Goal: Task Accomplishment & Management: Manage account settings

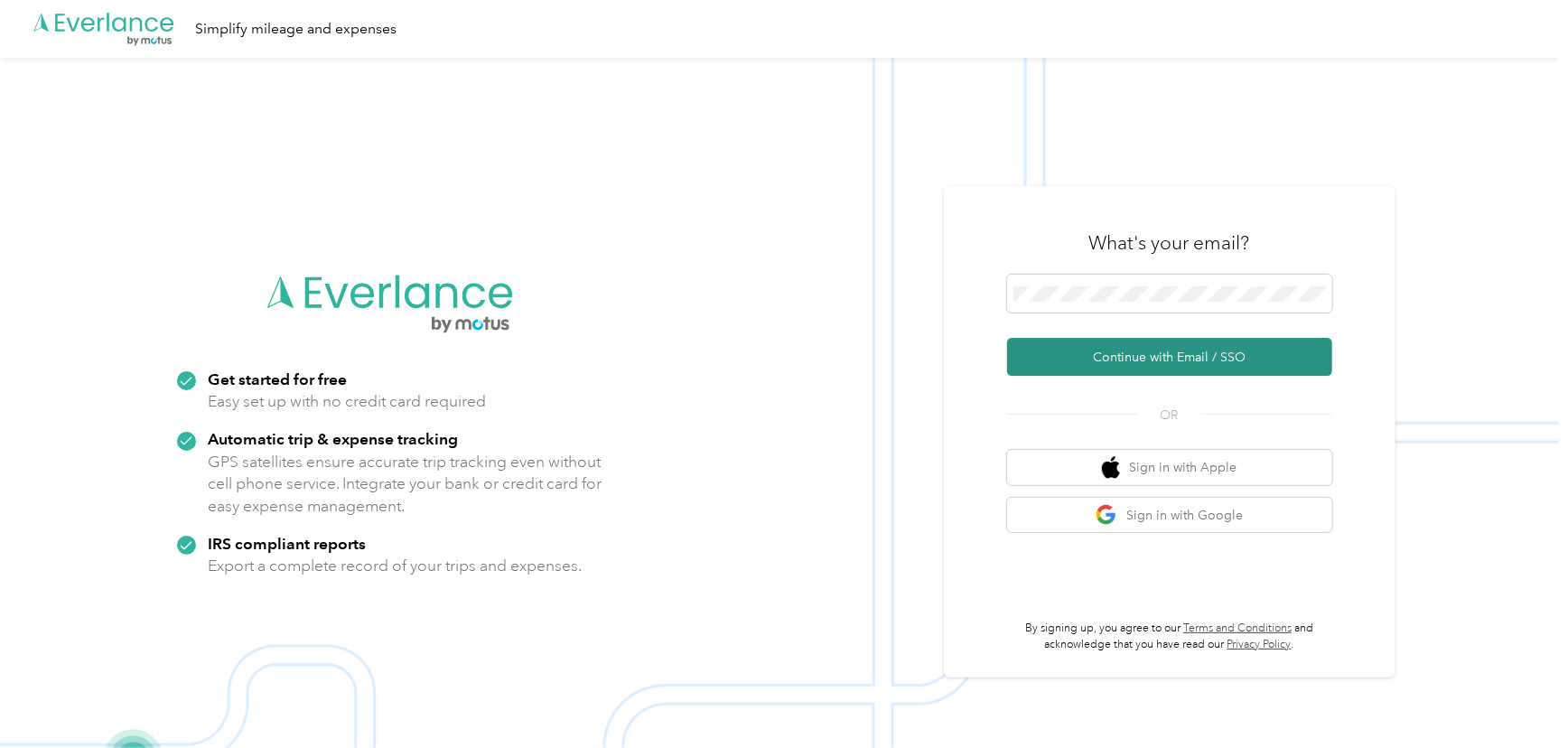
click at [1111, 364] on button "Continue with Email / SSO" at bounding box center [1169, 356] width 325 height 38
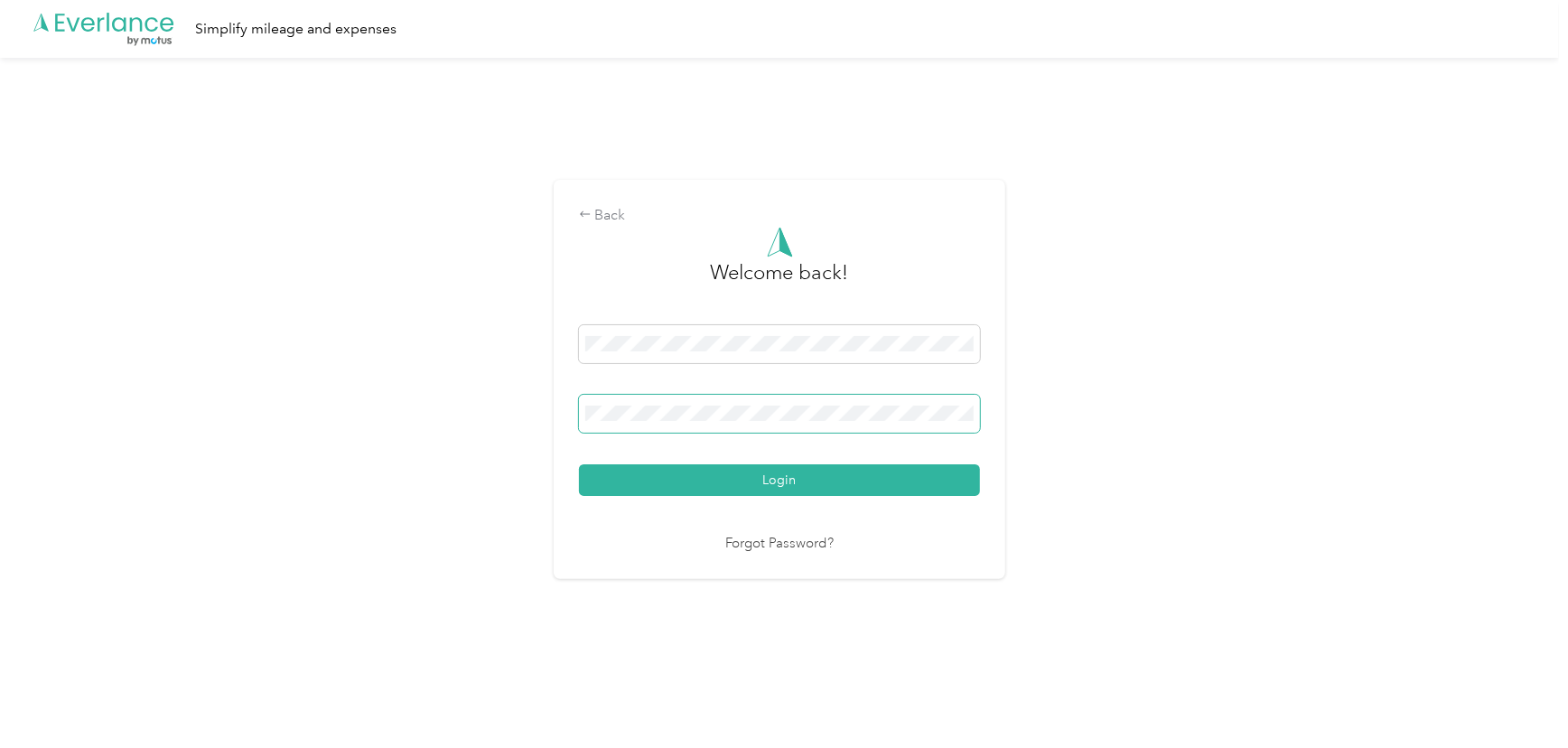
click at [579, 464] on button "Login" at bounding box center [779, 480] width 401 height 32
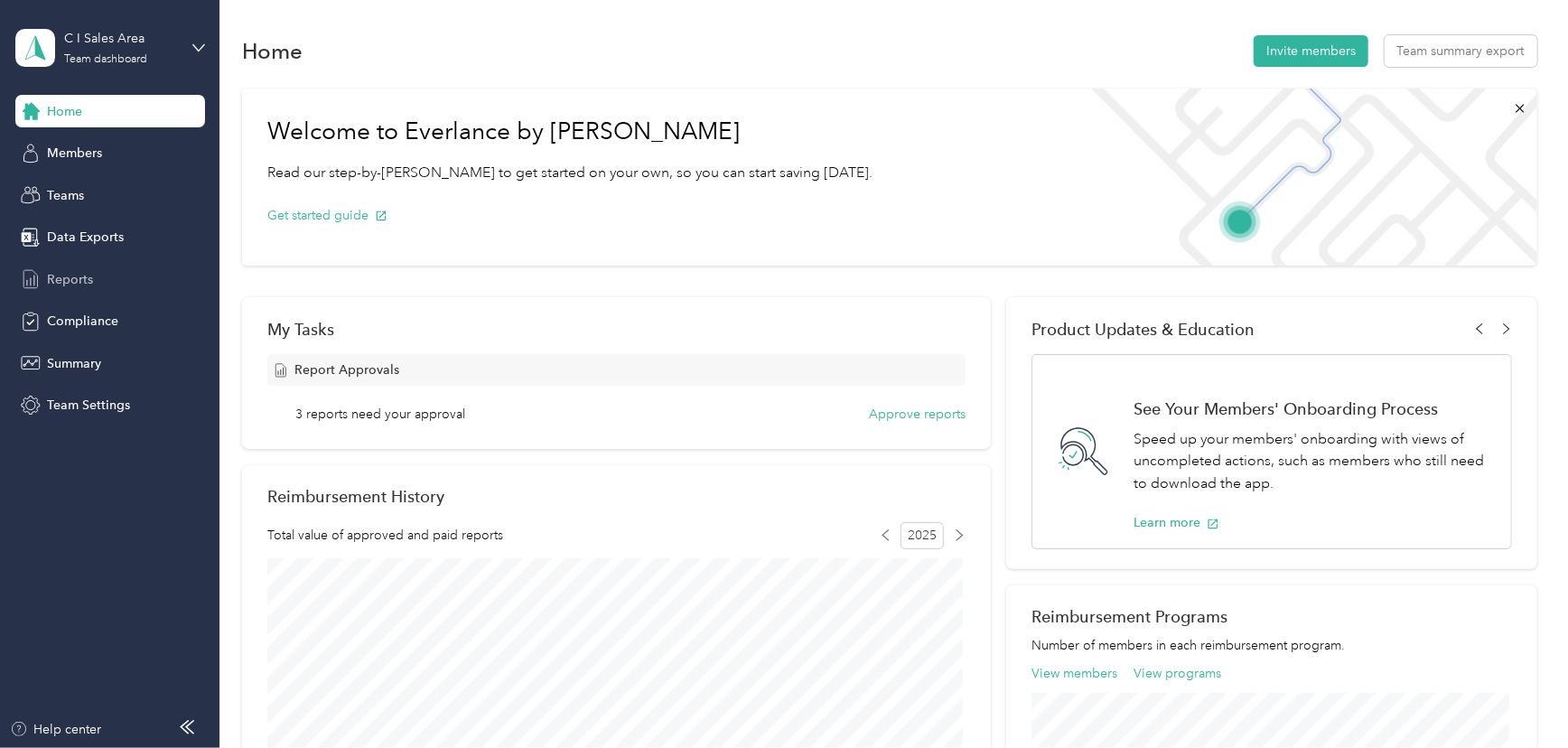
click at [75, 271] on span "Reports" at bounding box center [70, 279] width 46 height 19
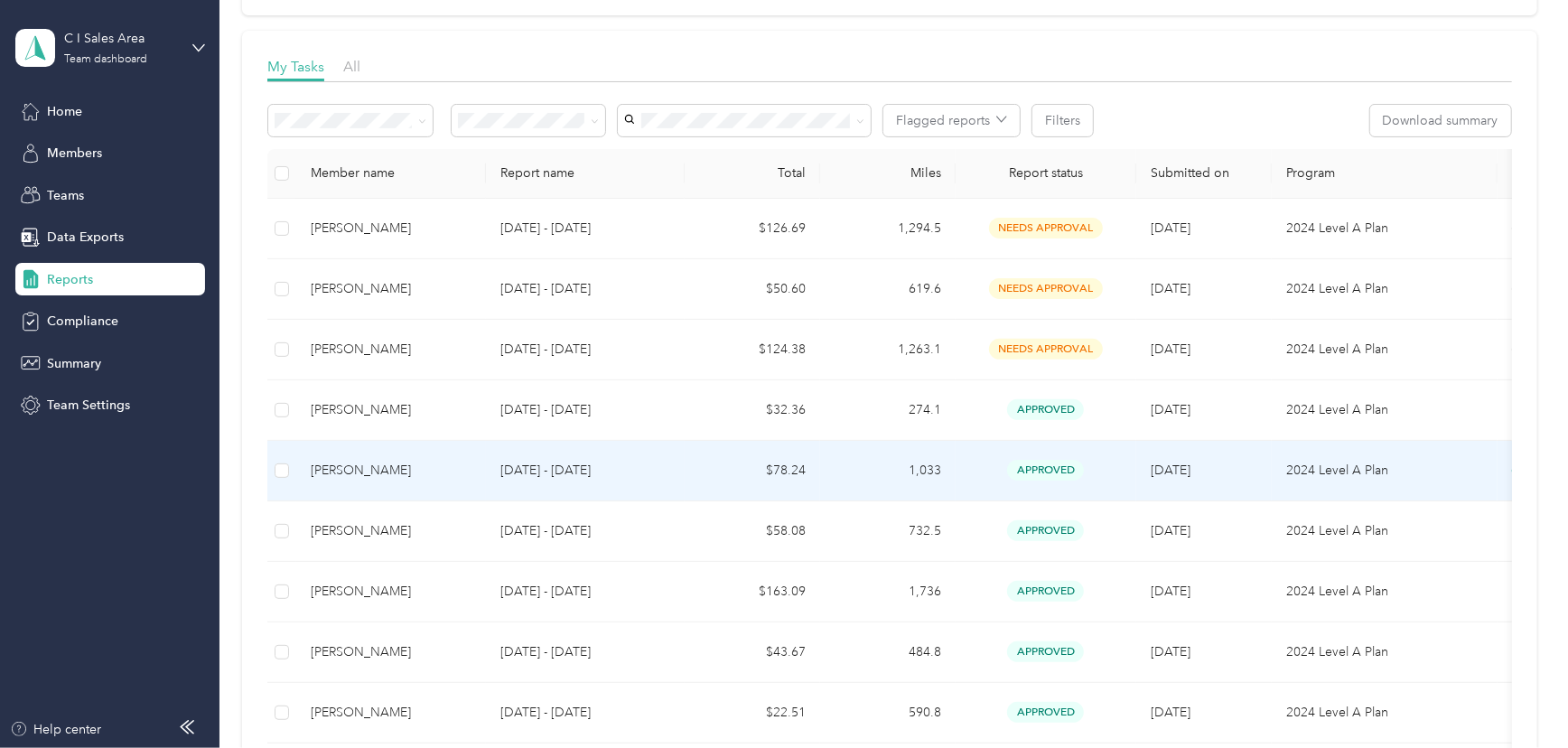
scroll to position [232, 0]
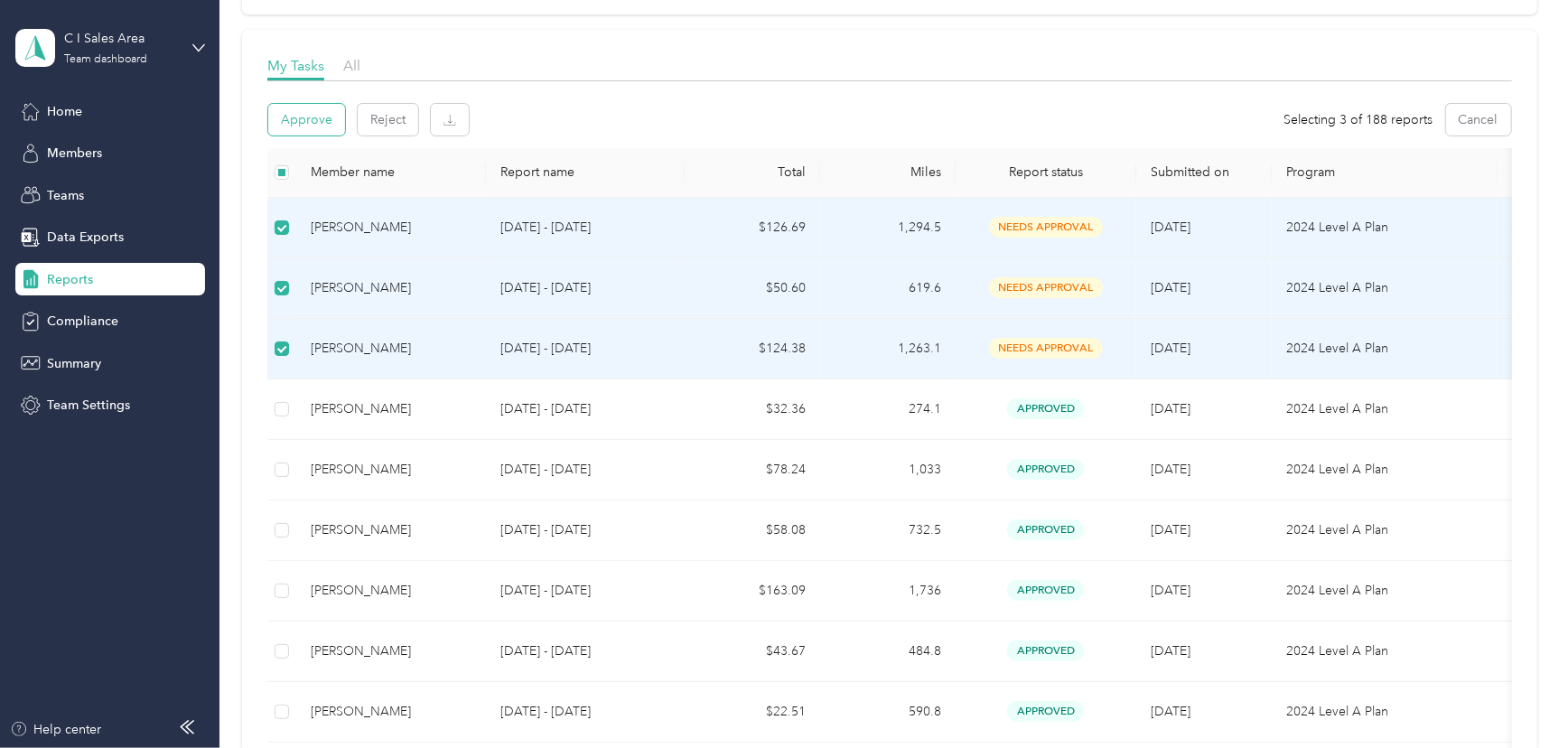
click at [314, 123] on button "Approve" at bounding box center [307, 120] width 77 height 32
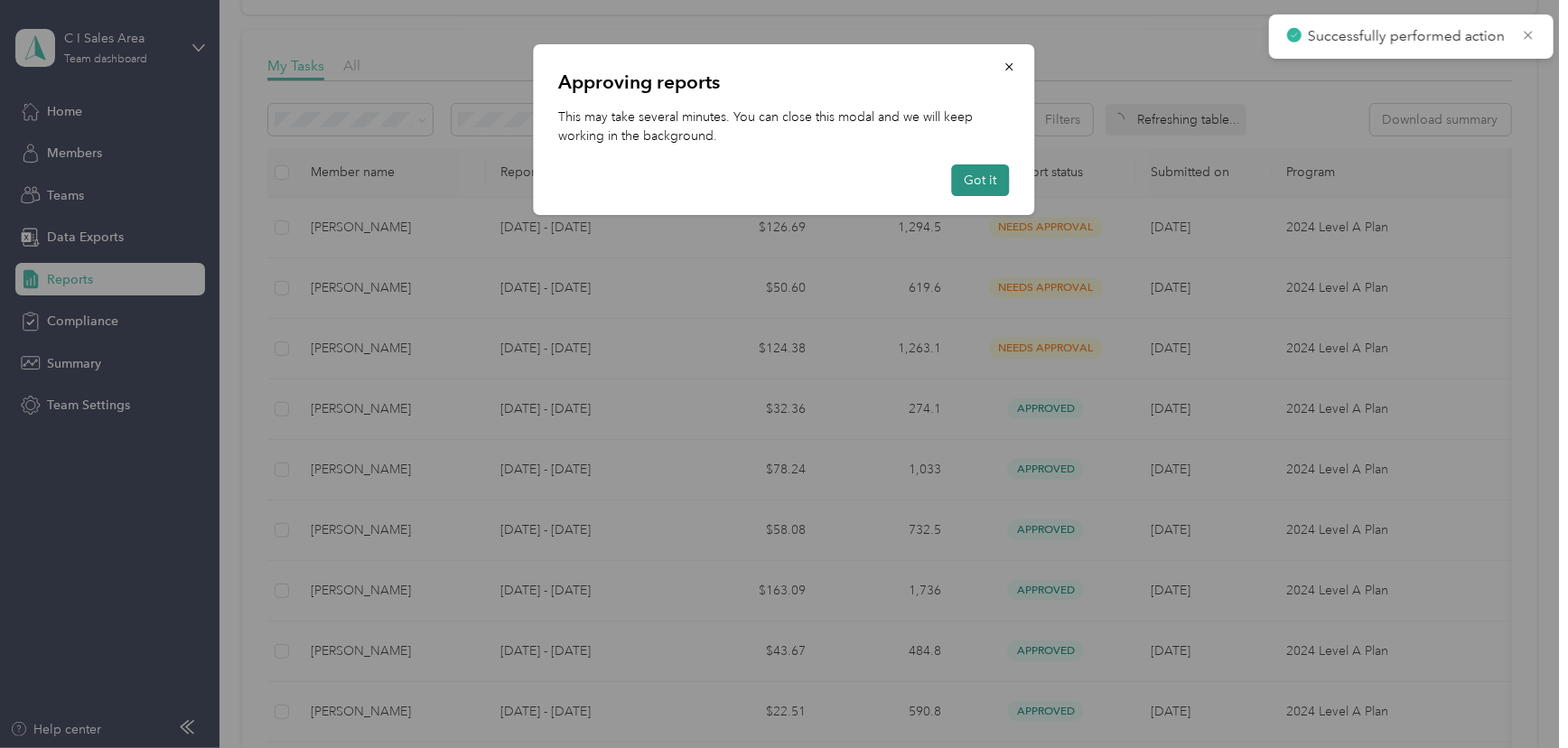
click at [986, 185] on button "Got it" at bounding box center [981, 180] width 58 height 32
